Goal: Transaction & Acquisition: Download file/media

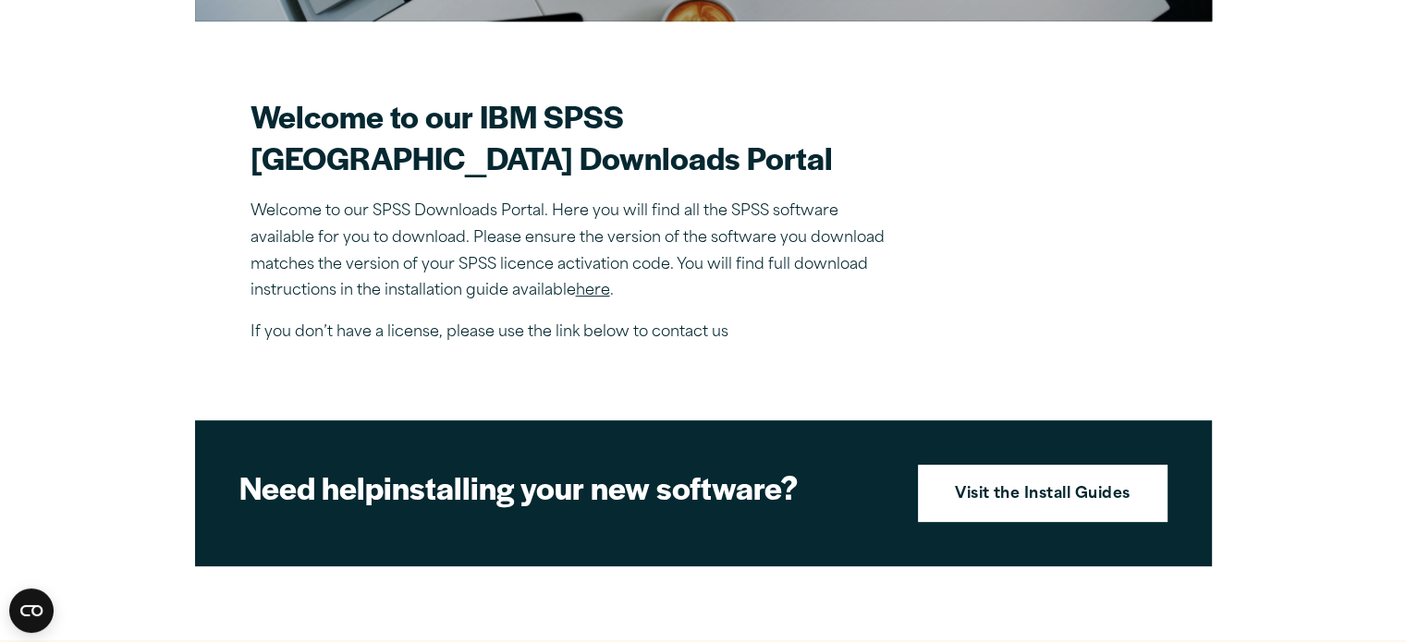
scroll to position [471, 0]
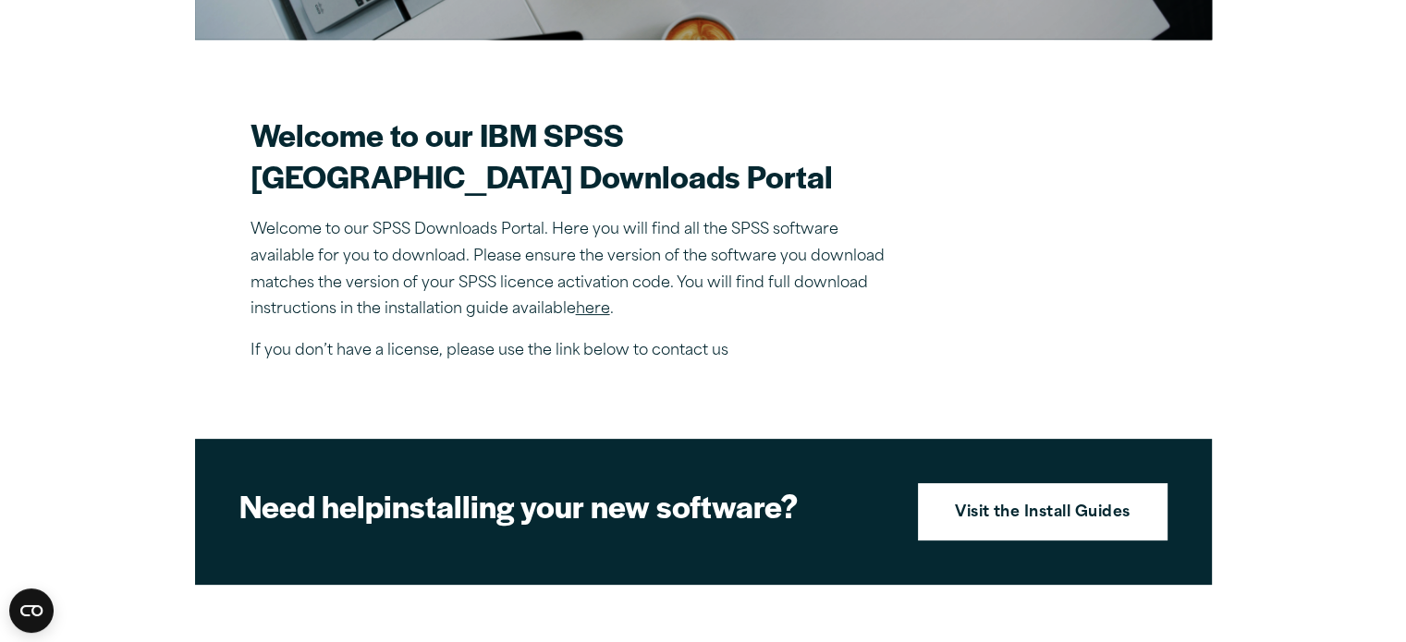
click at [599, 317] on link "here" at bounding box center [593, 309] width 34 height 15
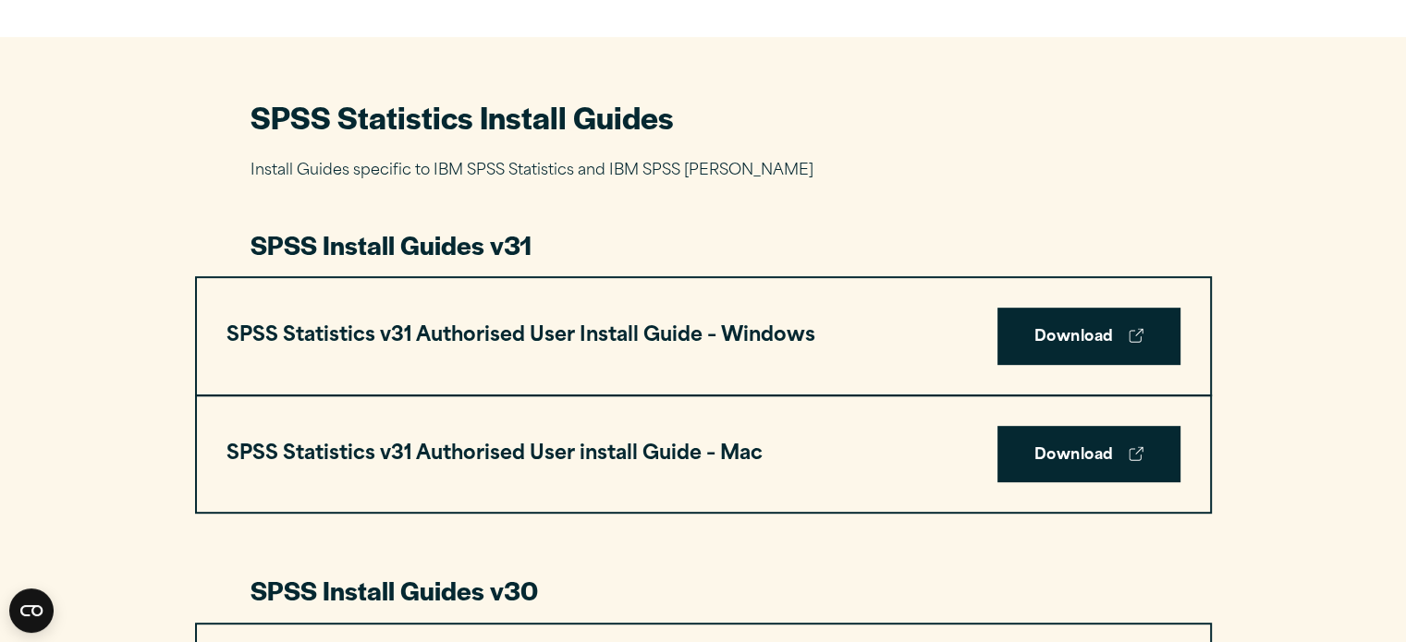
scroll to position [806, 0]
click at [1050, 334] on link "Download" at bounding box center [1088, 335] width 183 height 57
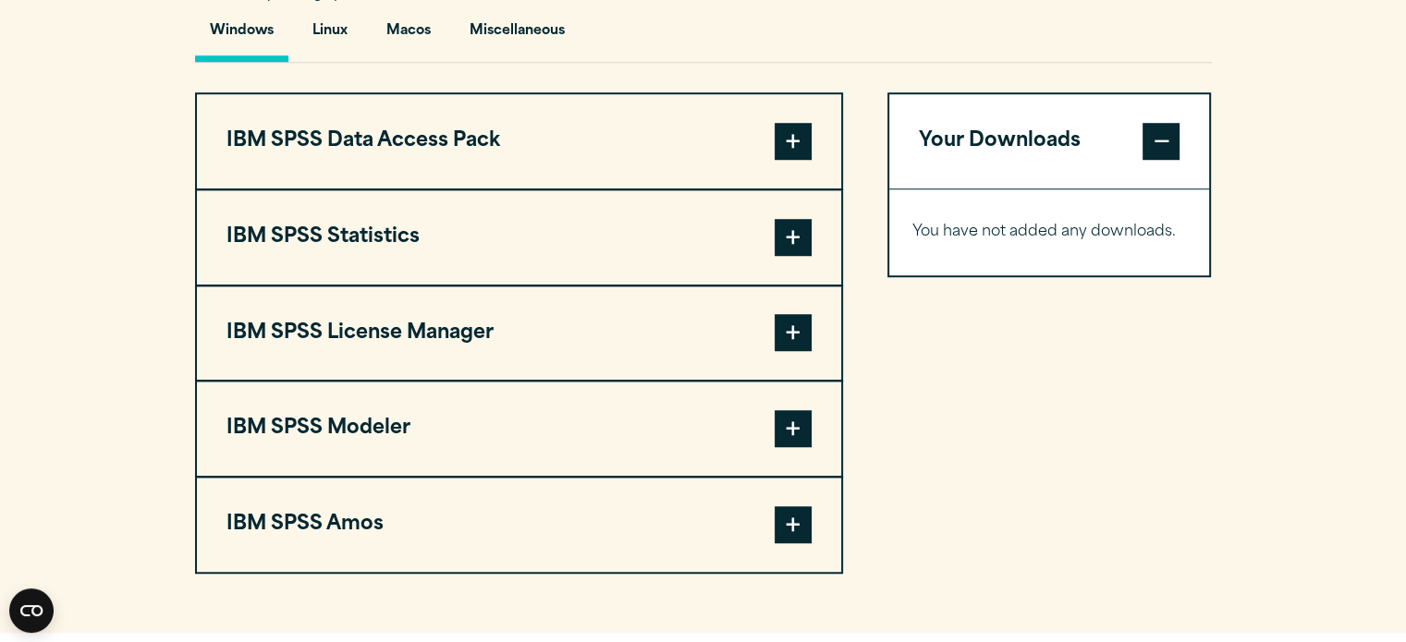
scroll to position [1404, 0]
click at [795, 236] on span at bounding box center [793, 238] width 37 height 37
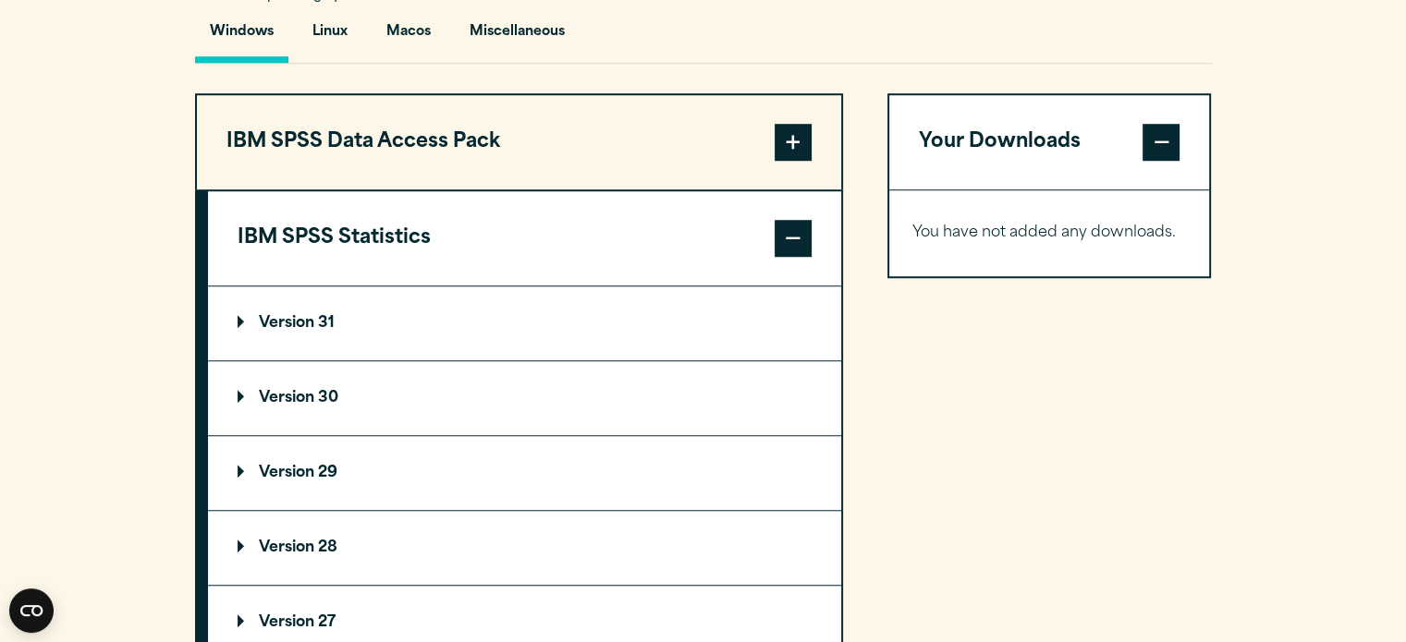
click at [666, 392] on summary "Version 30" at bounding box center [524, 398] width 633 height 74
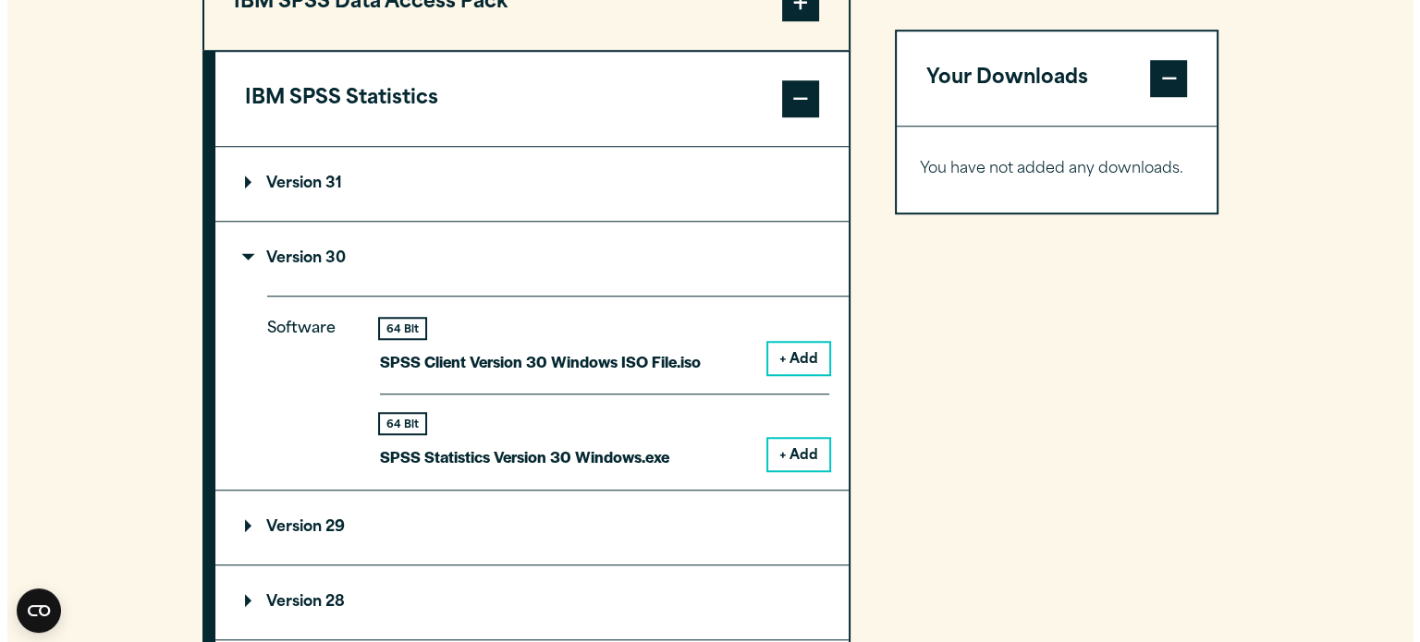
scroll to position [1545, 0]
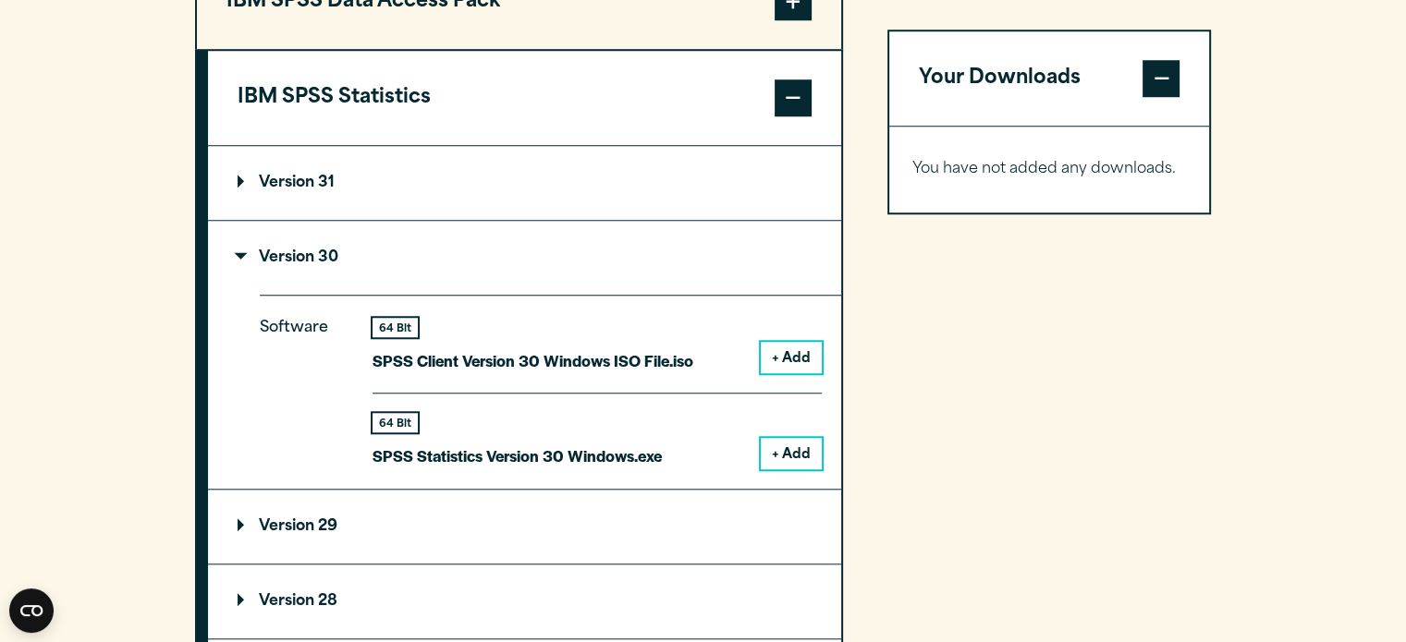
click at [277, 238] on summary "Version 30" at bounding box center [524, 258] width 633 height 74
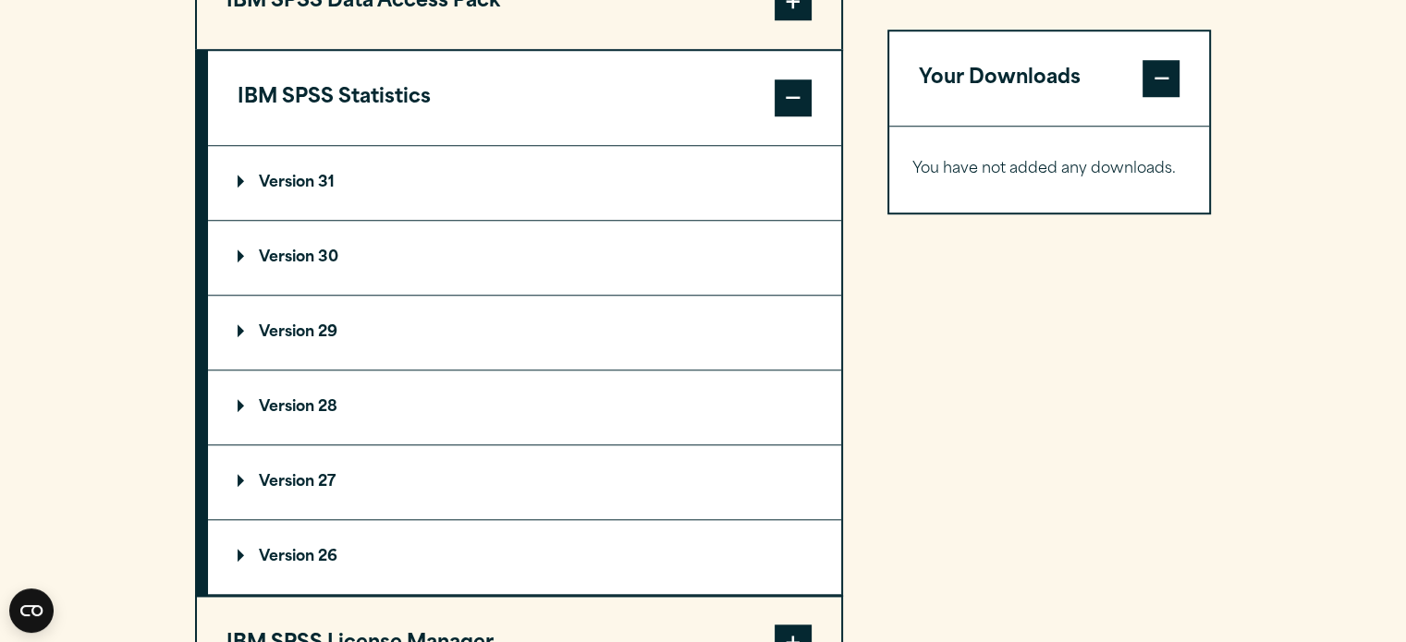
click at [276, 193] on summary "Version 31" at bounding box center [524, 183] width 633 height 74
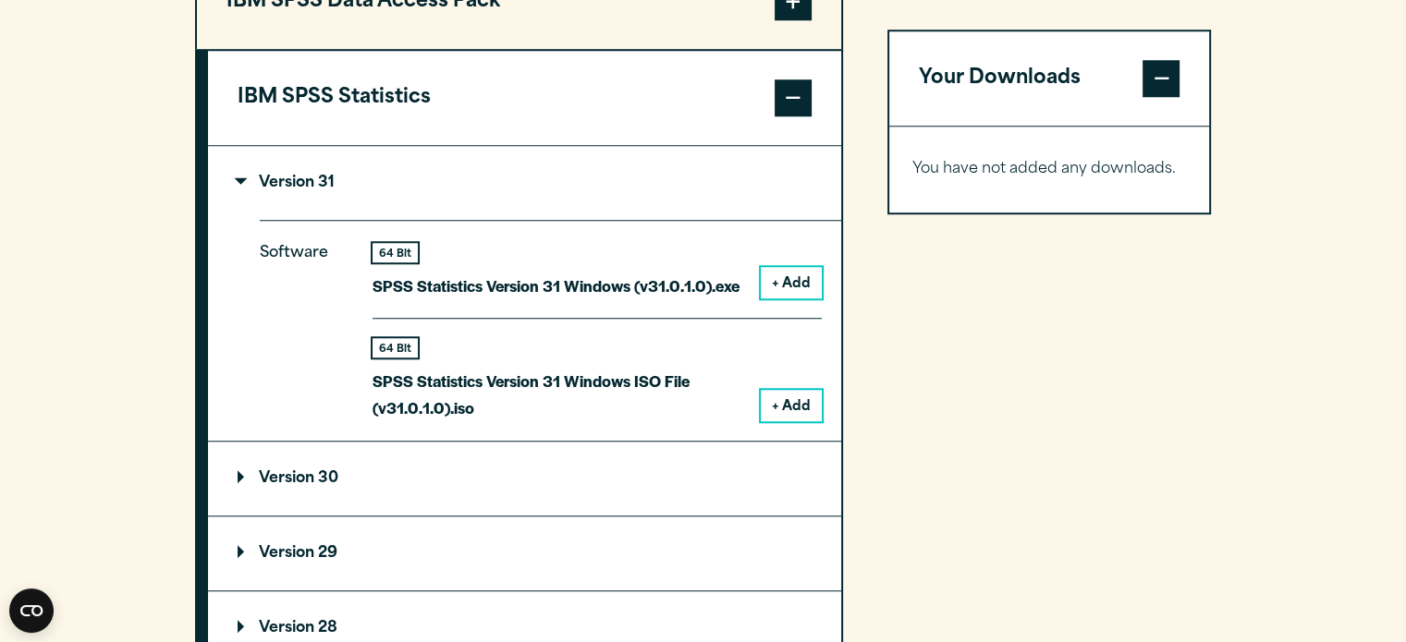
click at [798, 405] on button "+ Add" at bounding box center [791, 405] width 61 height 31
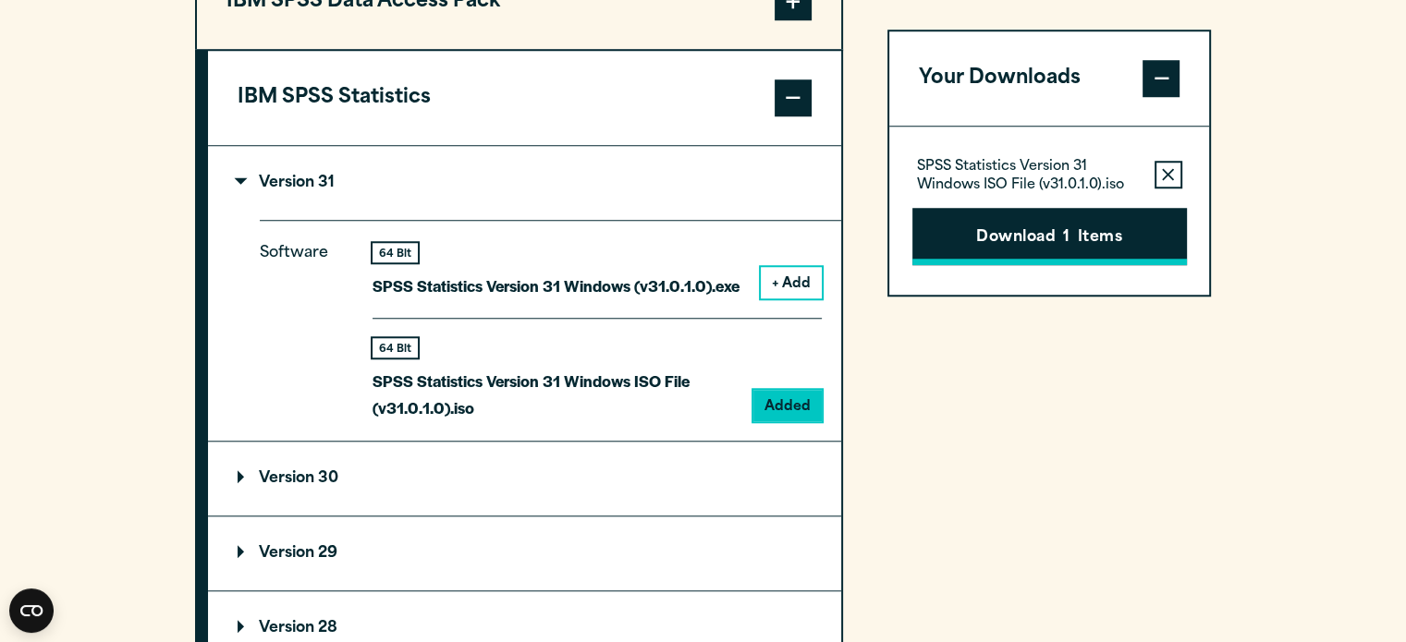
click at [984, 258] on button "Download 1 Items" at bounding box center [1049, 236] width 275 height 57
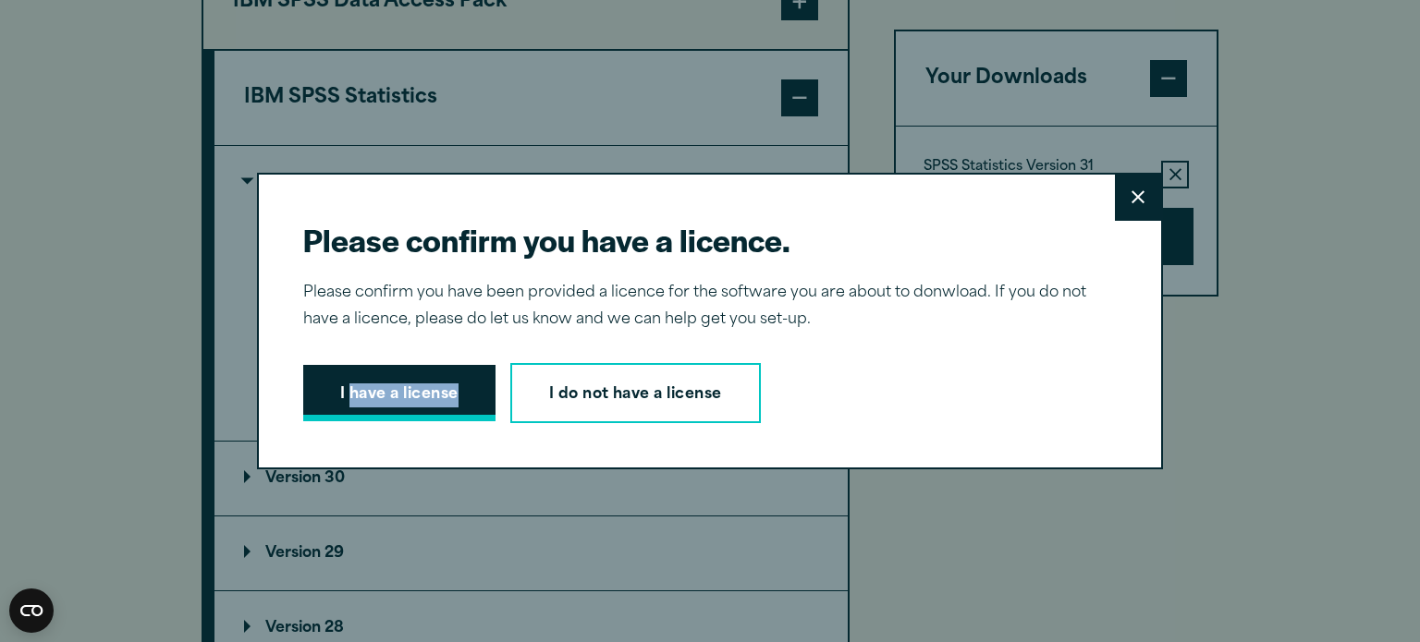
drag, startPoint x: 329, startPoint y: 422, endPoint x: 345, endPoint y: 400, distance: 27.2
click at [345, 400] on div "I have a license I do not have a license" at bounding box center [702, 393] width 799 height 61
click at [345, 400] on button "I have a license" at bounding box center [399, 393] width 192 height 57
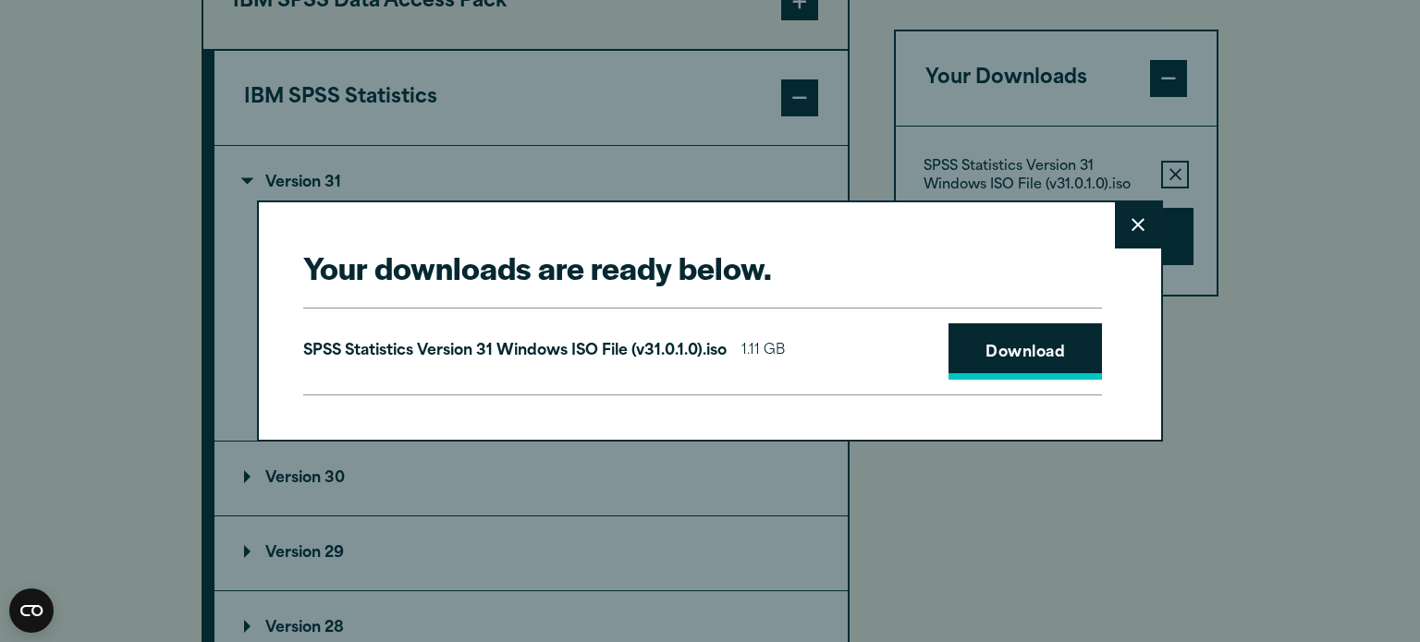
click at [996, 347] on link "Download" at bounding box center [1024, 352] width 153 height 57
